Goal: Information Seeking & Learning: Learn about a topic

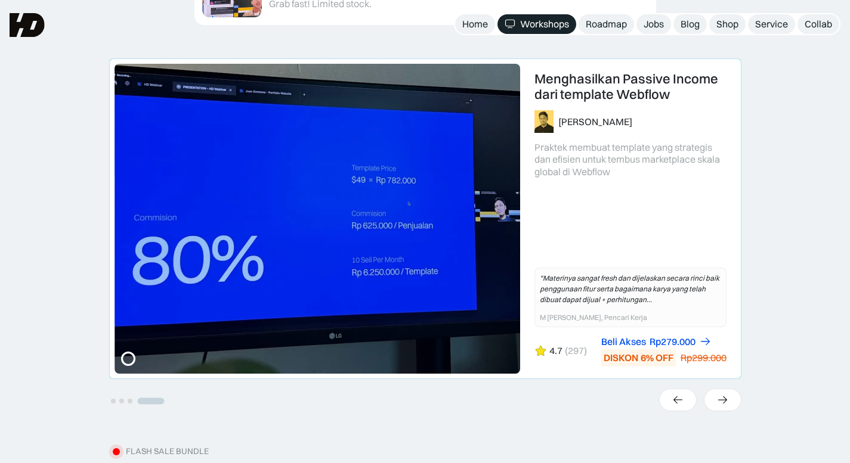
scroll to position [656, 0]
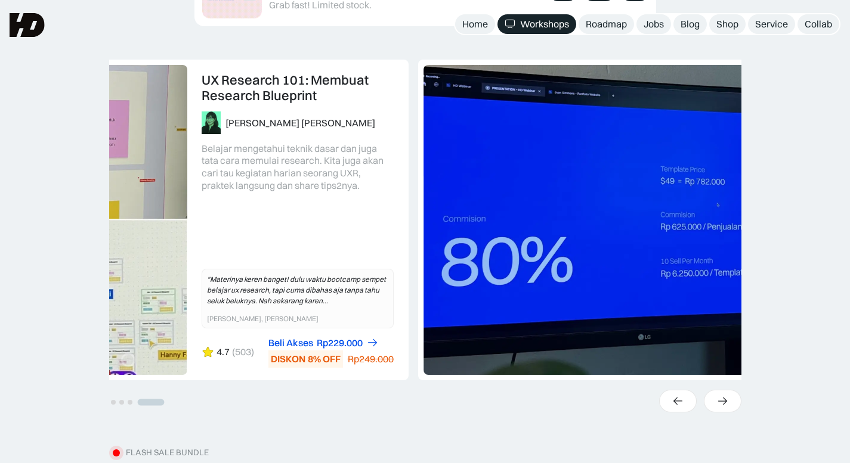
drag, startPoint x: 481, startPoint y: 215, endPoint x: 794, endPoint y: 265, distance: 316.4
click at [791, 265] on div "UX Research 101: Membuat Research Blueprint Karina Resista Yunidwi Belajar meng…" at bounding box center [425, 253] width 850 height 386
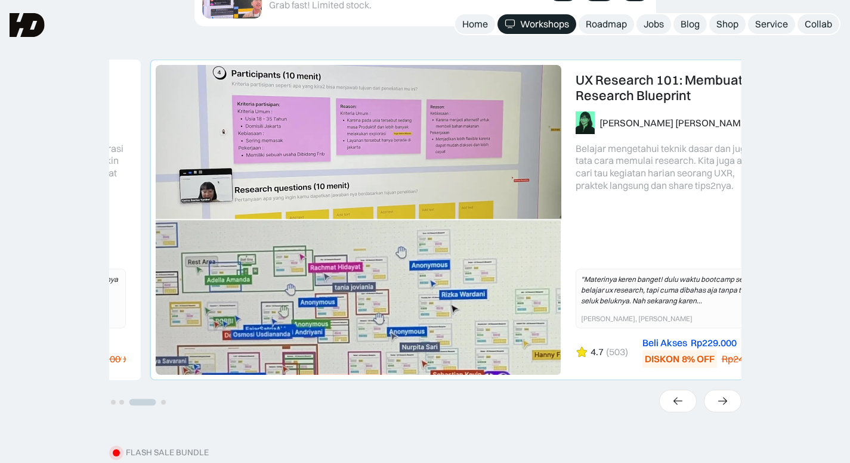
drag, startPoint x: 456, startPoint y: 313, endPoint x: 473, endPoint y: 311, distance: 17.3
click at [473, 311] on link "3 of 4" at bounding box center [466, 220] width 631 height 320
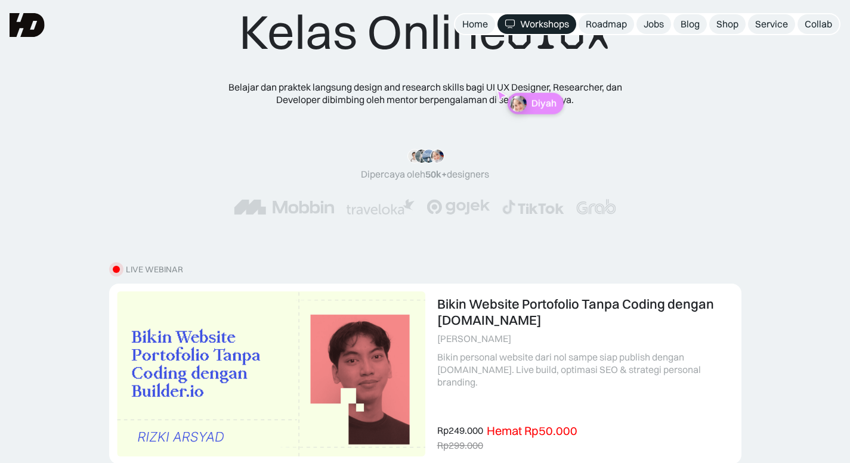
scroll to position [0, 0]
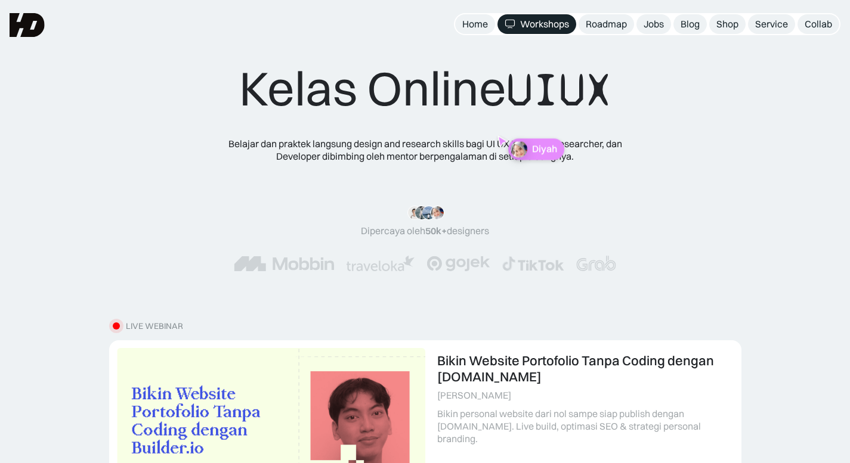
drag, startPoint x: 532, startPoint y: 166, endPoint x: 459, endPoint y: 196, distance: 79.2
click at [516, 200] on div "Kelas Online UIUX Belajar dan praktek langsung design and research skills bagi …" at bounding box center [425, 178] width 478 height 236
click at [424, 184] on div ""Materinya keren banget! Mulai dari research plan dan dibahas dengan komprehens…" at bounding box center [425, 239] width 478 height 114
click at [395, 123] on div "Kelas Online UIUX Belajar dan praktek langsung design and research skills bagi …" at bounding box center [425, 178] width 478 height 236
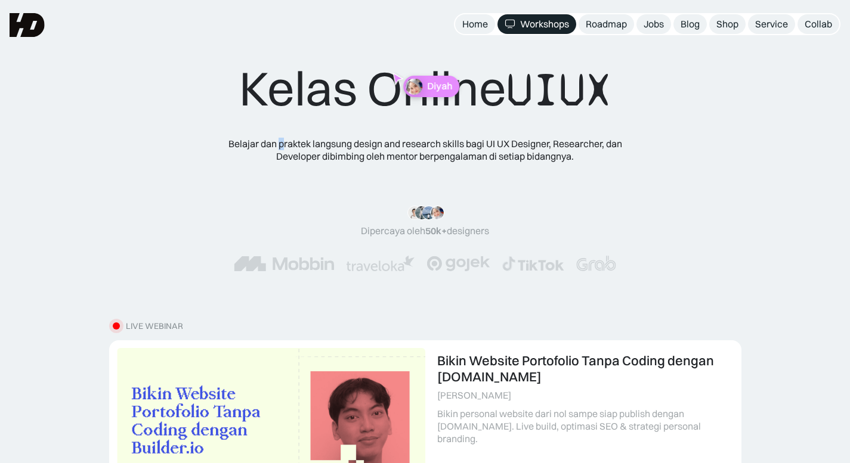
click at [277, 132] on div "Kelas Online UIUX Belajar dan praktek langsung design and research skills bagi …" at bounding box center [425, 178] width 478 height 236
click at [357, 41] on div "Kelas Online UIUX Belajar dan praktek langsung design and research skills bagi …" at bounding box center [425, 159] width 850 height 319
click at [382, 181] on div "Kelas Online UIUX Belajar dan praktek langsung design and research skills bagi …" at bounding box center [425, 178] width 478 height 236
click at [332, 242] on div ""Materinya keren banget! Mulai dari research plan dan dibahas dengan komprehens…" at bounding box center [425, 239] width 383 height 66
